Goal: Complete application form

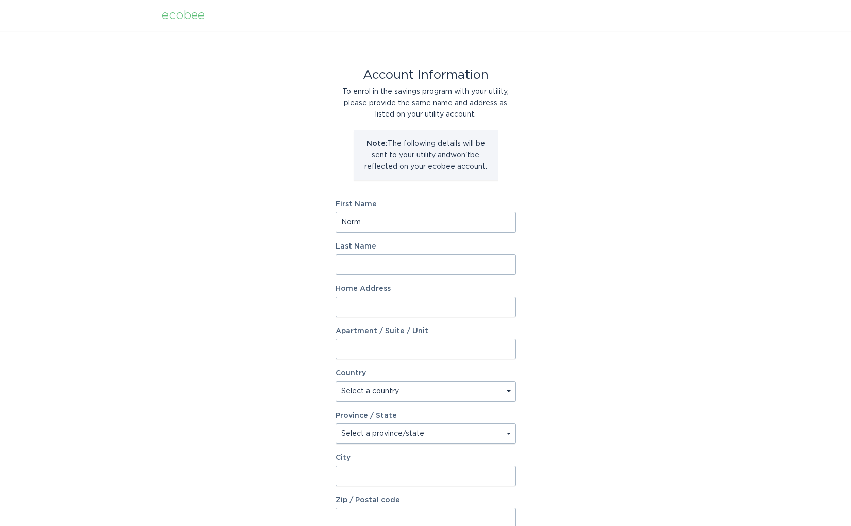
type input "Norm"
type input "Furtado"
click at [511, 308] on input "Home Address" at bounding box center [426, 307] width 180 height 21
click at [504, 306] on input "Home Address" at bounding box center [426, 307] width 180 height 21
type input "[STREET_ADDRESS][PERSON_NAME]"
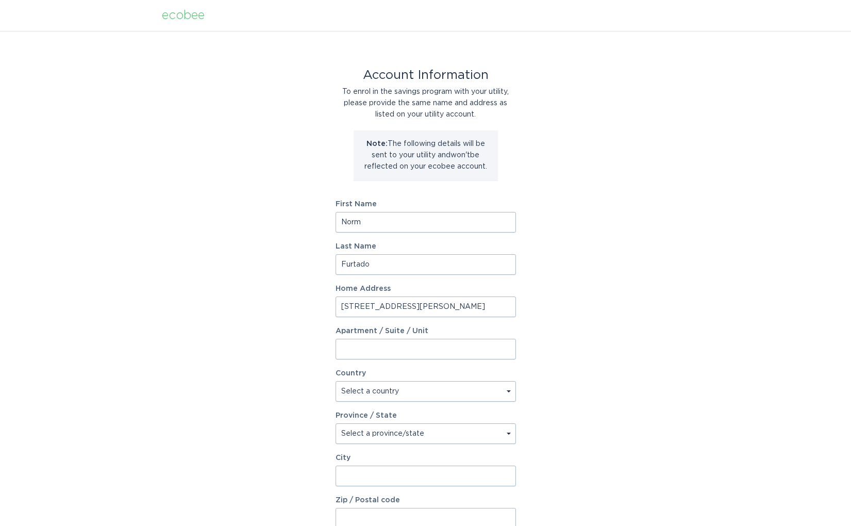
select select "CA"
type input "Strathroy"
type input "N7G 0G3"
select select "ON"
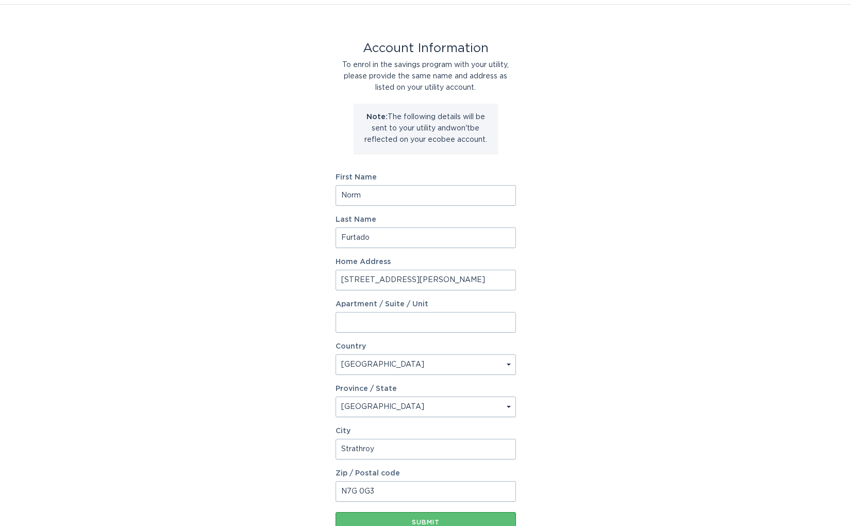
scroll to position [26, 0]
click at [422, 285] on input "[STREET_ADDRESS][PERSON_NAME]" at bounding box center [426, 280] width 180 height 21
type input "64 [PERSON_NAME]"
click at [583, 356] on div "Account Information To enrol in the savings program with your utility, please p…" at bounding box center [425, 290] width 851 height 570
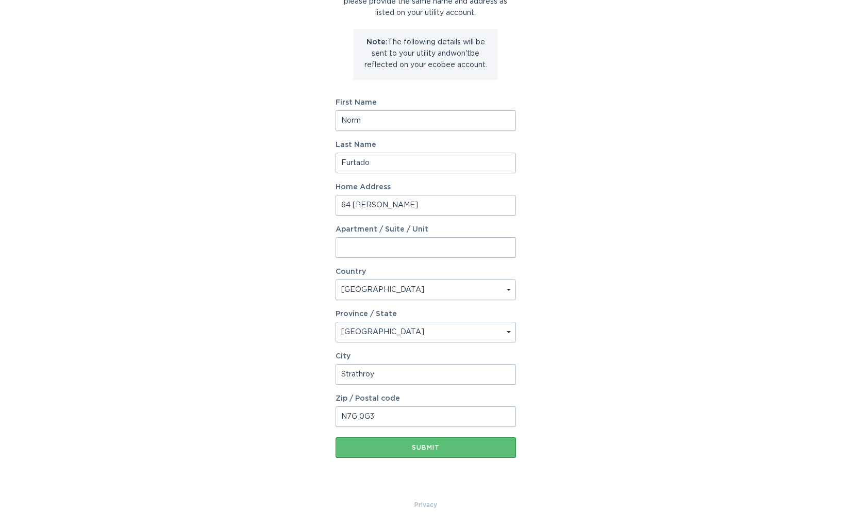
scroll to position [102, 0]
click at [421, 448] on div "Submit" at bounding box center [426, 448] width 170 height 6
